Goal: Task Accomplishment & Management: Complete application form

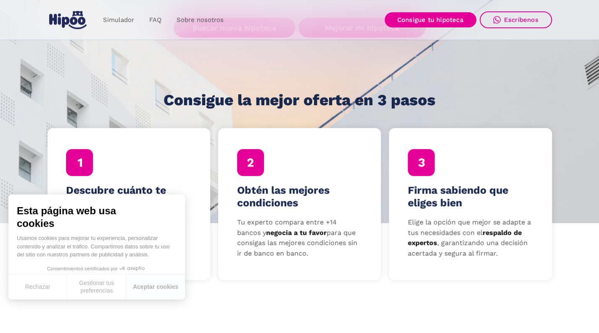
scroll to position [210, 0]
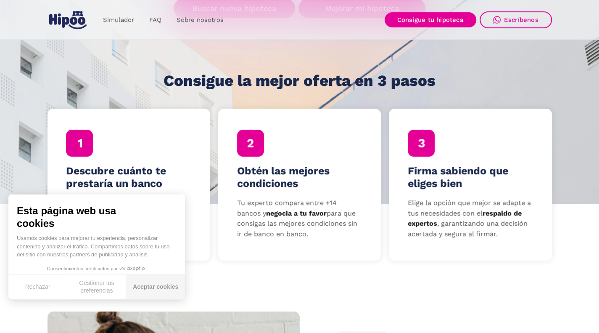
click at [157, 291] on button "Aceptar cookies" at bounding box center [155, 286] width 59 height 25
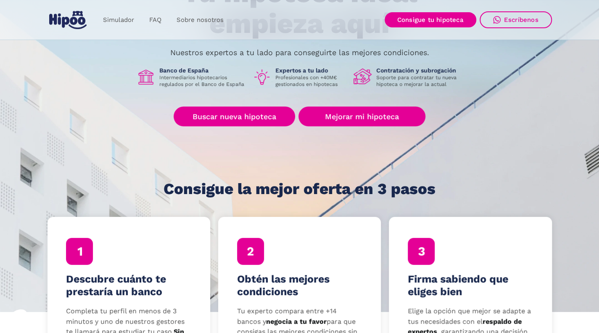
scroll to position [84, 0]
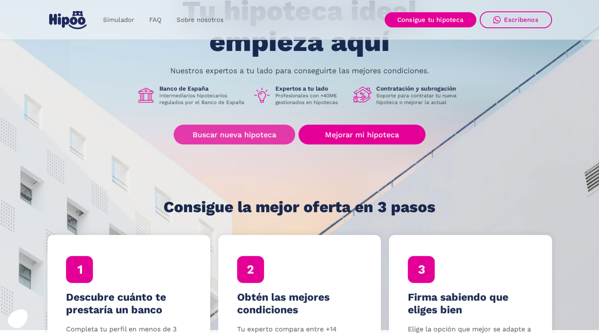
click at [241, 139] on link "Buscar nueva hipoteca" at bounding box center [235, 134] width 122 height 20
drag, startPoint x: 224, startPoint y: 100, endPoint x: 199, endPoint y: 93, distance: 25.9
